Goal: Task Accomplishment & Management: Complete application form

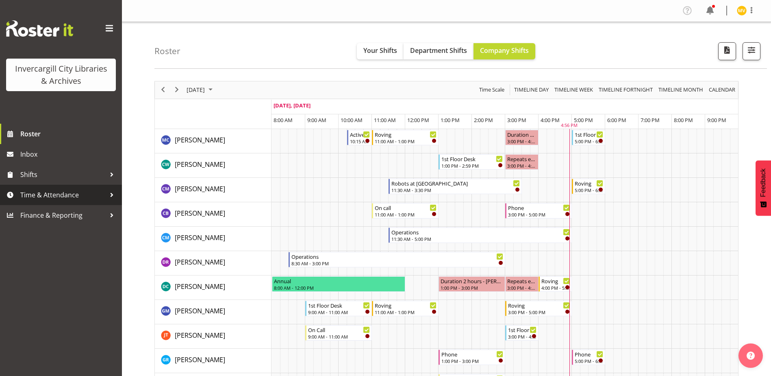
click at [94, 192] on span "Time & Attendance" at bounding box center [62, 195] width 85 height 12
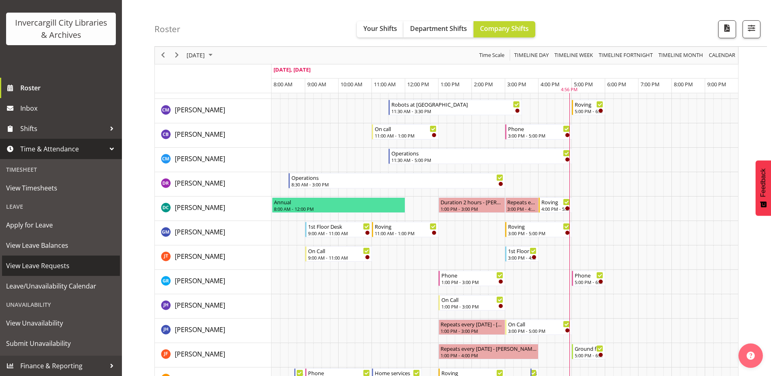
scroll to position [81, 0]
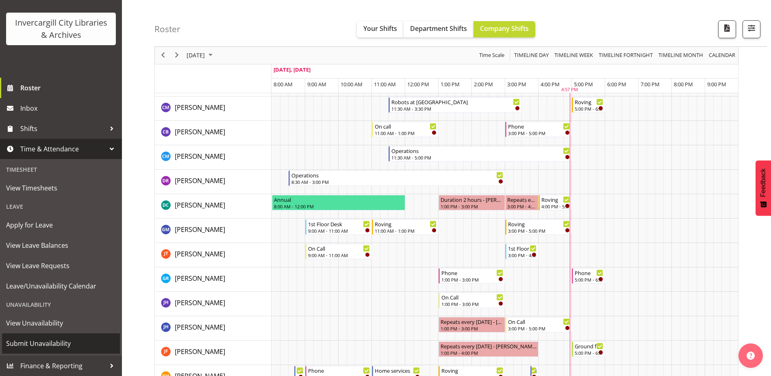
click at [18, 343] on span "Submit Unavailability" at bounding box center [61, 343] width 110 height 12
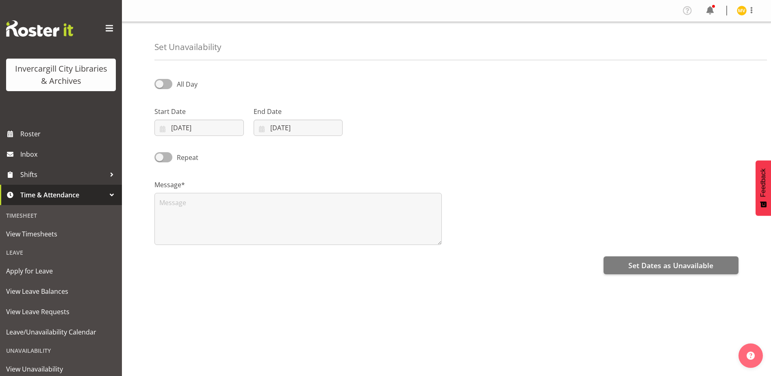
select select "8"
select select "2025"
click at [220, 127] on input "[DATE]" at bounding box center [198, 127] width 89 height 16
click at [271, 148] on span at bounding box center [269, 151] width 8 height 10
select select "9"
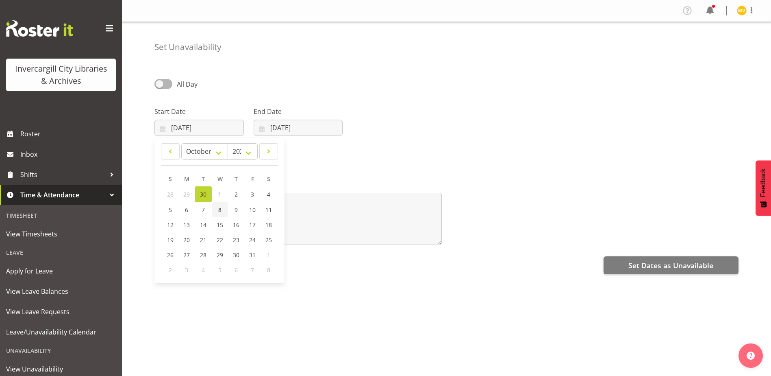
click at [220, 208] on span "8" at bounding box center [219, 210] width 3 height 8
type input "08/10/2025"
click at [309, 127] on input "30/09/2025" at bounding box center [298, 127] width 89 height 16
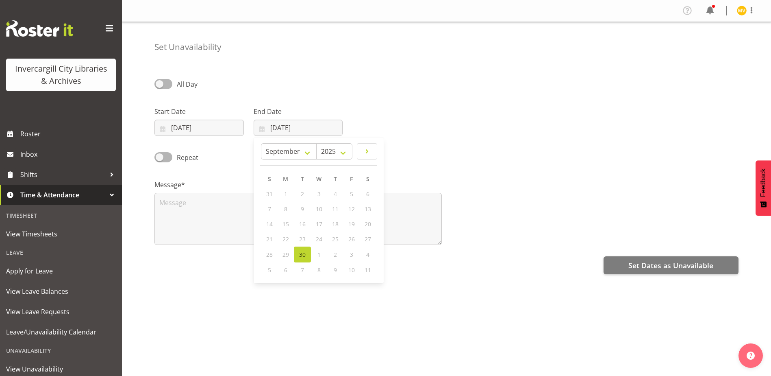
click at [321, 270] on div "8" at bounding box center [319, 269] width 16 height 15
click at [321, 267] on div "8" at bounding box center [319, 269] width 16 height 15
click at [319, 273] on span "8" at bounding box center [318, 270] width 3 height 8
drag, startPoint x: 319, startPoint y: 270, endPoint x: 325, endPoint y: 246, distance: 24.6
click at [319, 268] on span "8" at bounding box center [318, 270] width 3 height 8
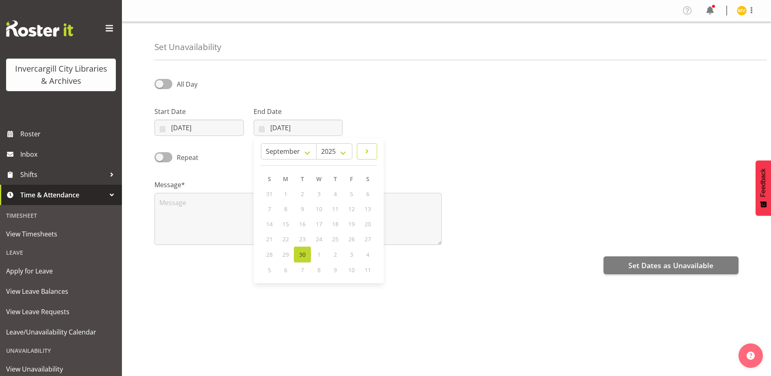
click at [366, 150] on span at bounding box center [367, 151] width 10 height 10
select select "9"
click at [319, 208] on span "8" at bounding box center [318, 210] width 3 height 8
type input "08/10/2025"
drag, startPoint x: 160, startPoint y: 83, endPoint x: 182, endPoint y: 83, distance: 22.8
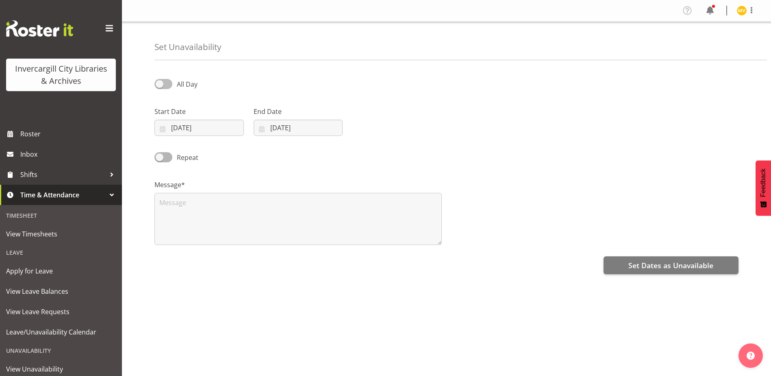
click at [182, 83] on label "All Day" at bounding box center [175, 84] width 43 height 10
click at [160, 83] on input "All Day" at bounding box center [156, 83] width 5 height 5
checkbox input "true"
select select "16"
select select "57"
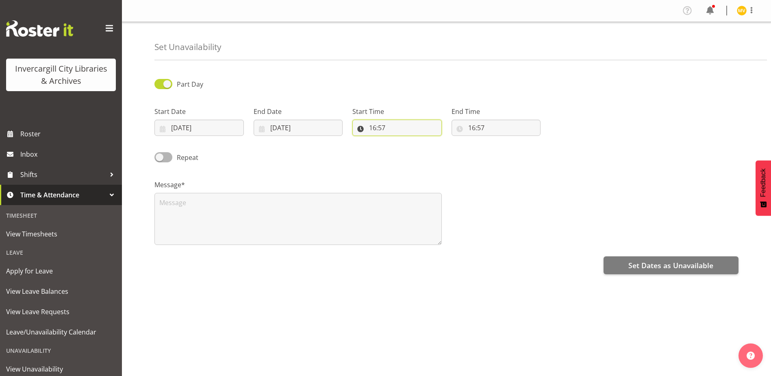
click at [373, 128] on input "16:57" at bounding box center [396, 127] width 89 height 16
click at [413, 148] on select "00 01 02 03 04 05 06 07 08 09 10 11 12 13 14 15 16 17 18 19 20 21 22 23" at bounding box center [408, 149] width 18 height 16
select select "11"
click at [399, 141] on select "00 01 02 03 04 05 06 07 08 09 10 11 12 13 14 15 16 17 18 19 20 21 22 23" at bounding box center [408, 149] width 18 height 16
type input "11:57"
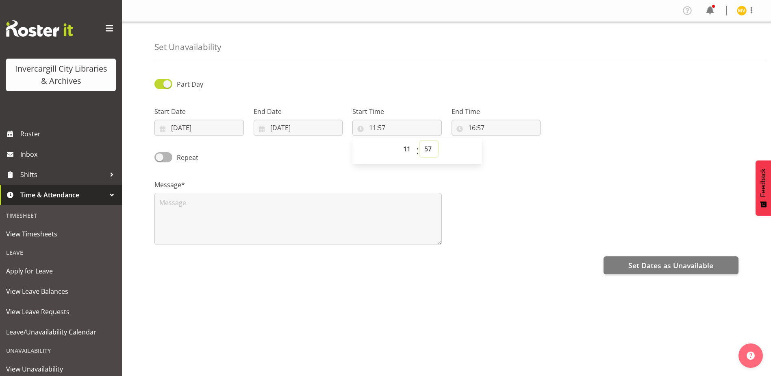
click at [428, 147] on select "00 01 02 03 04 05 06 07 08 09 10 11 12 13 14 15 16 17 18 19 20 21 22 23 24 25 2…" at bounding box center [429, 149] width 18 height 16
select select "15"
click at [420, 141] on select "00 01 02 03 04 05 06 07 08 09 10 11 12 13 14 15 16 17 18 19 20 21 22 23 24 25 2…" at bounding box center [429, 149] width 18 height 16
type input "11:15"
click at [485, 128] on input "16:57" at bounding box center [496, 127] width 89 height 16
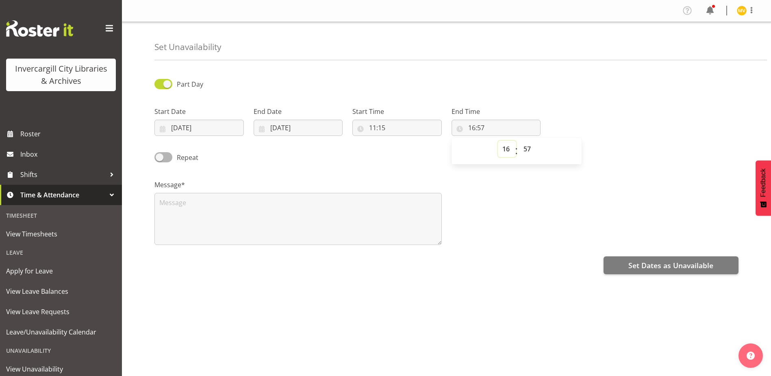
click at [507, 151] on select "00 01 02 03 04 05 06 07 08 09 10 11 12 13 14 15 16 17 18 19 20 21 22 23" at bounding box center [507, 149] width 18 height 16
select select "12"
click at [498, 141] on select "00 01 02 03 04 05 06 07 08 09 10 11 12 13 14 15 16 17 18 19 20 21 22 23" at bounding box center [507, 149] width 18 height 16
type input "12:57"
click at [527, 151] on select "00 01 02 03 04 05 06 07 08 09 10 11 12 13 14 15 16 17 18 19 20 21 22 23 24 25 2…" at bounding box center [528, 149] width 18 height 16
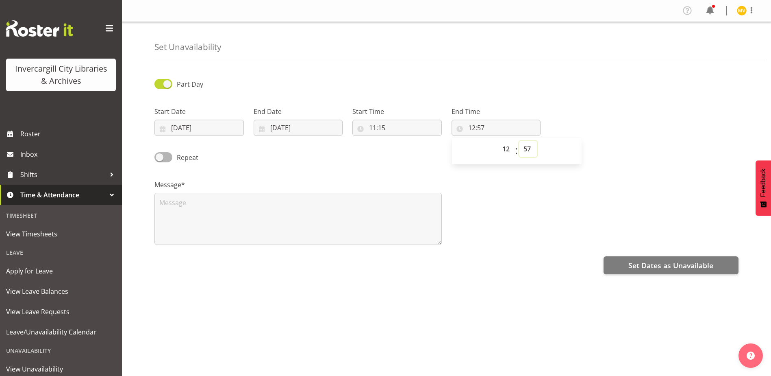
select select "15"
click at [519, 141] on select "00 01 02 03 04 05 06 07 08 09 10 11 12 13 14 15 16 17 18 19 20 21 22 23 24 25 2…" at bounding box center [528, 149] width 18 height 16
type input "12:15"
click at [192, 206] on textarea at bounding box center [297, 219] width 287 height 52
type textarea "PDP checkin"
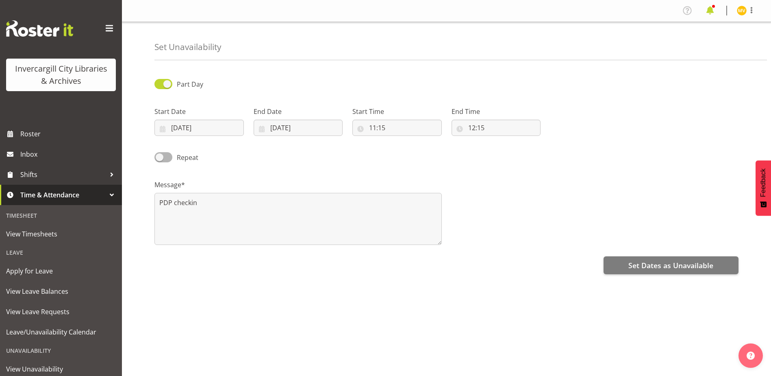
click at [711, 8] on span at bounding box center [710, 10] width 13 height 13
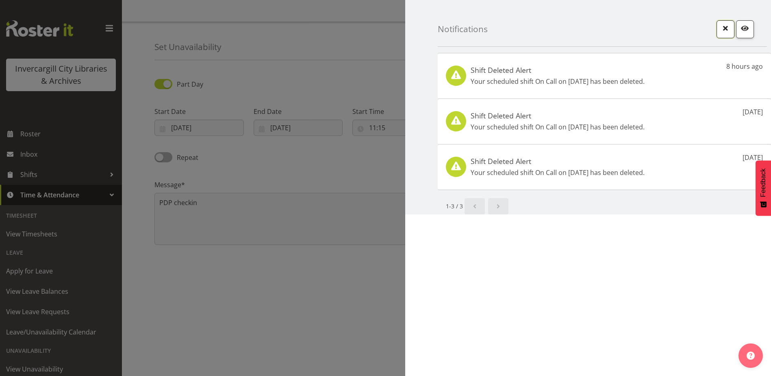
click at [724, 26] on span "button" at bounding box center [725, 28] width 11 height 11
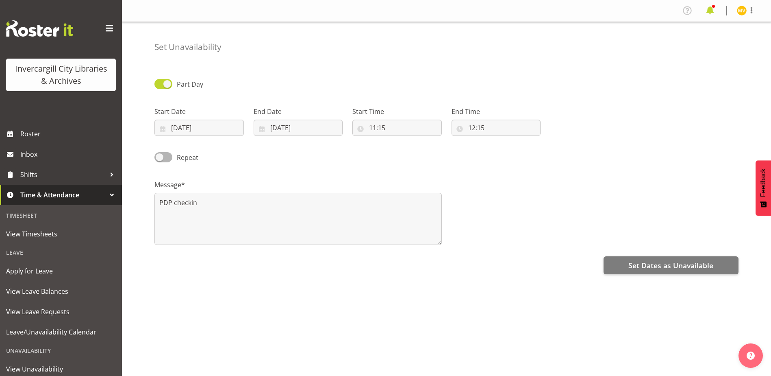
click at [713, 12] on span at bounding box center [710, 10] width 13 height 13
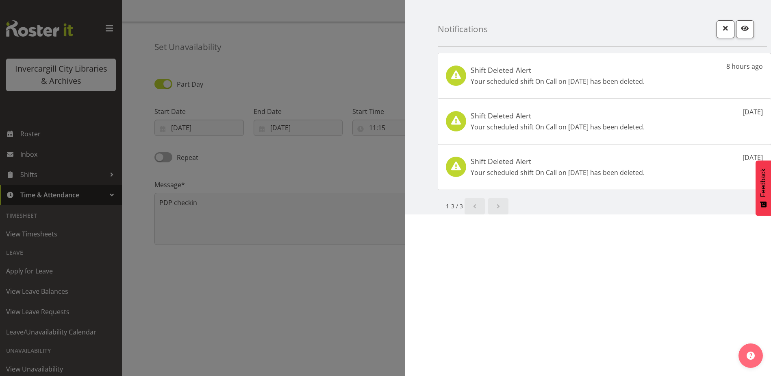
click at [607, 78] on p "Your scheduled shift On Call on 30th Sep has been deleted." at bounding box center [558, 81] width 174 height 10
click at [746, 28] on span "button" at bounding box center [745, 28] width 11 height 11
click at [740, 65] on p "8 hours ago" at bounding box center [744, 66] width 37 height 10
click at [456, 76] on span at bounding box center [455, 74] width 13 height 13
click at [747, 29] on span "button" at bounding box center [745, 28] width 11 height 11
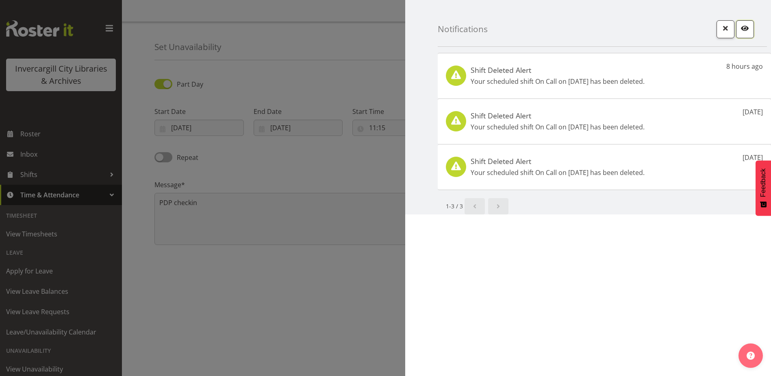
click at [746, 30] on span "button" at bounding box center [745, 28] width 11 height 11
click at [727, 28] on span "button" at bounding box center [725, 28] width 11 height 11
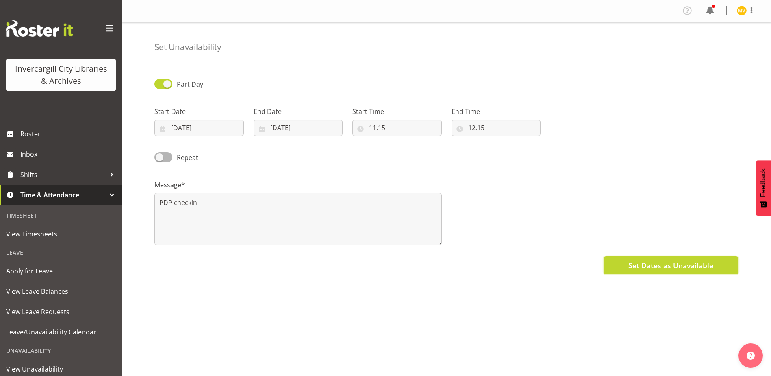
click at [664, 265] on span "Set Dates as Unavailable" at bounding box center [670, 265] width 85 height 11
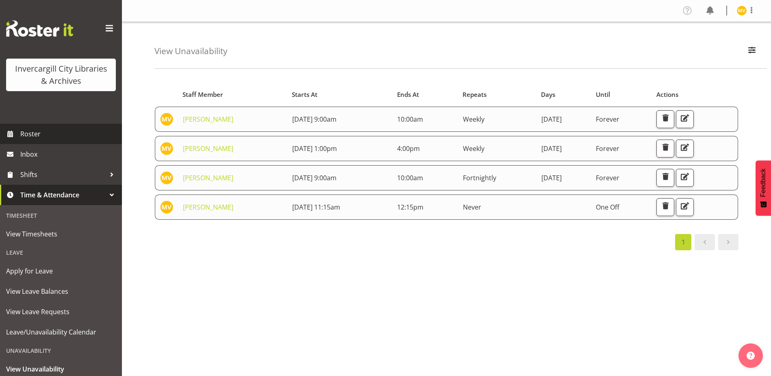
click at [40, 133] on span "Roster" at bounding box center [69, 134] width 98 height 12
